Goal: Information Seeking & Learning: Learn about a topic

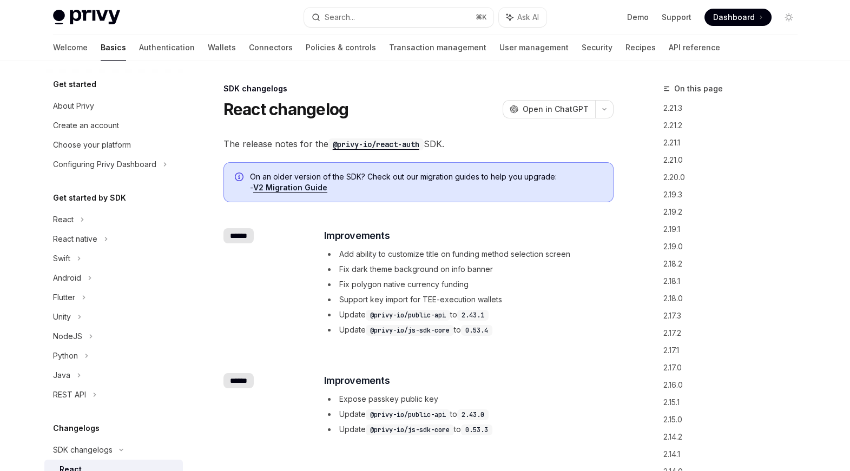
scroll to position [203, 0]
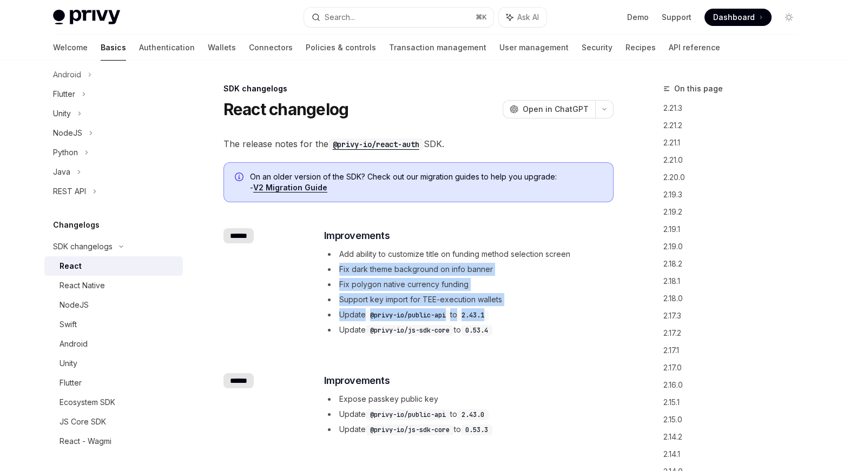
drag, startPoint x: 509, startPoint y: 318, endPoint x: 325, endPoint y: 269, distance: 190.2
click at [325, 269] on ul "Add ability to customize title on funding method selection screen Fix dark them…" at bounding box center [468, 292] width 288 height 89
click at [325, 269] on li "Fix dark theme background on info banner" at bounding box center [468, 269] width 288 height 13
drag, startPoint x: 325, startPoint y: 269, endPoint x: 508, endPoint y: 319, distance: 189.0
click at [508, 319] on ul "Add ability to customize title on funding method selection screen Fix dark them…" at bounding box center [468, 292] width 288 height 89
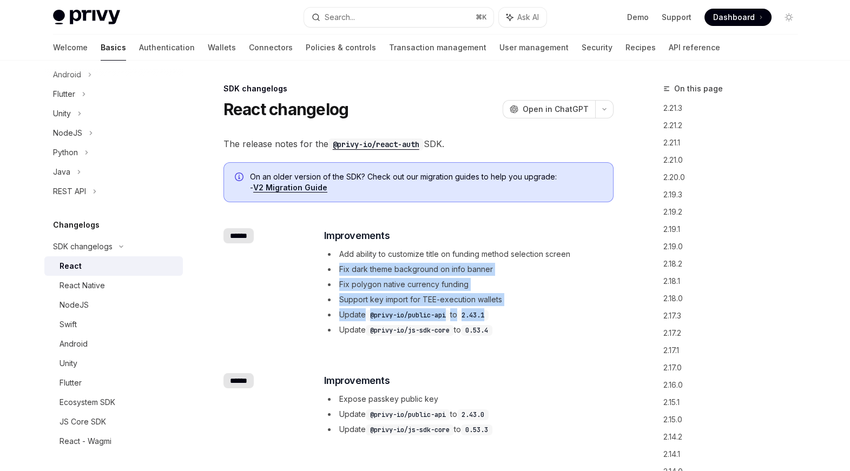
click at [508, 319] on li "Update @privy-io/public-api to 2.43.1" at bounding box center [468, 314] width 288 height 13
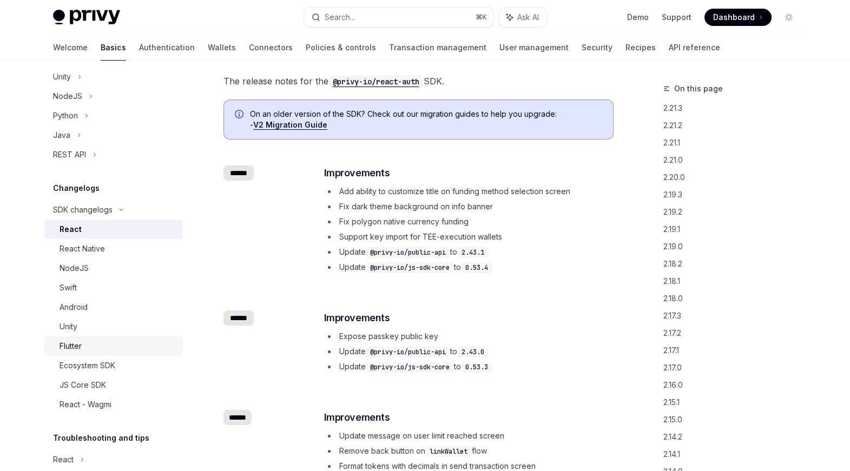
scroll to position [246, 0]
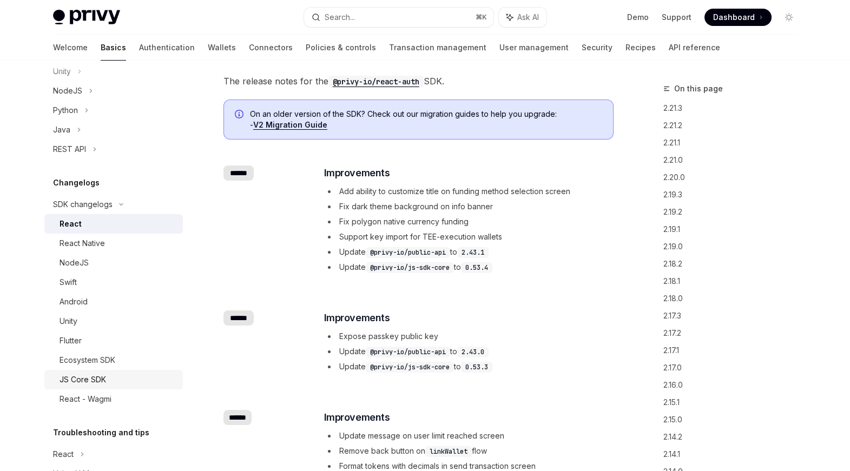
click at [96, 379] on div "JS Core SDK" at bounding box center [83, 379] width 47 height 13
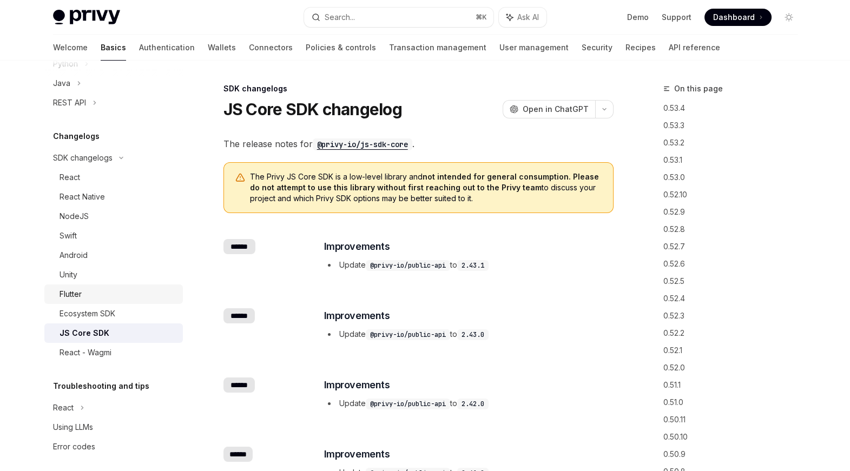
scroll to position [299, 0]
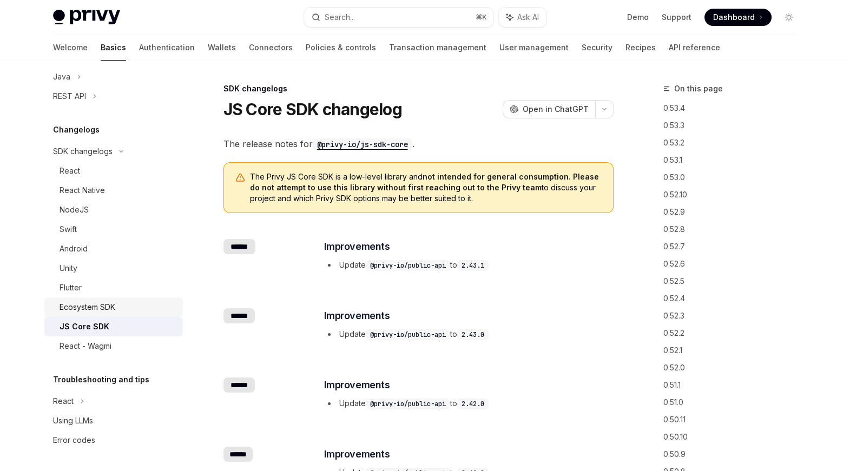
click at [105, 308] on div "Ecosystem SDK" at bounding box center [88, 307] width 56 height 13
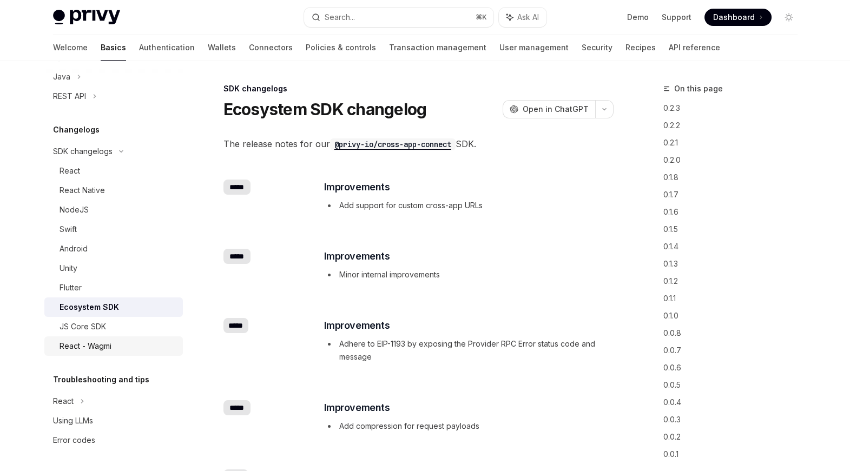
click at [91, 351] on div "React - Wagmi" at bounding box center [86, 346] width 52 height 13
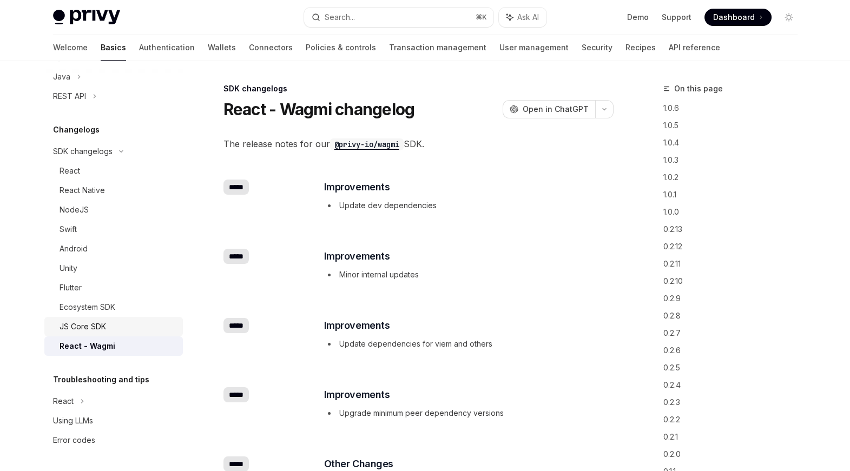
click at [91, 328] on div "JS Core SDK" at bounding box center [83, 326] width 47 height 13
type textarea "*"
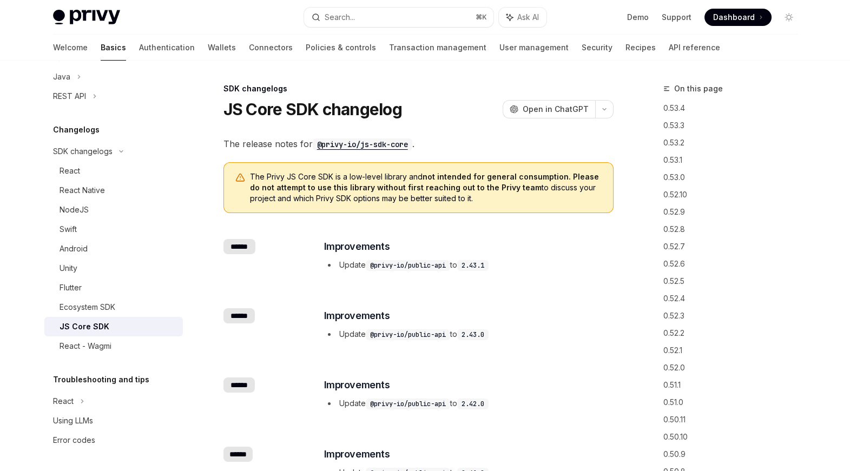
click at [398, 256] on div "​ Improvements Update @privy-io/public-api to 2.43.1" at bounding box center [468, 255] width 288 height 32
